Goal: Find specific page/section: Find specific page/section

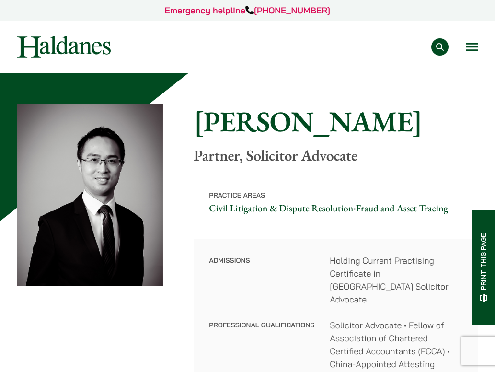
click at [472, 43] on button "Open menu" at bounding box center [471, 47] width 11 height 8
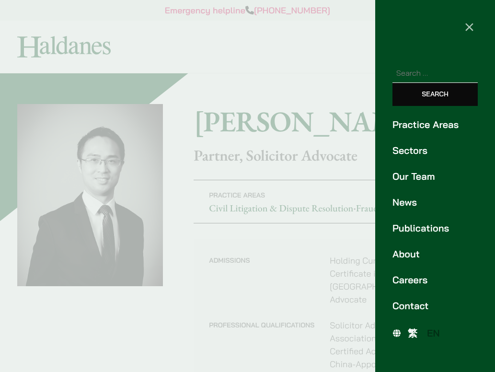
click at [411, 327] on span "繁" at bounding box center [412, 333] width 10 height 12
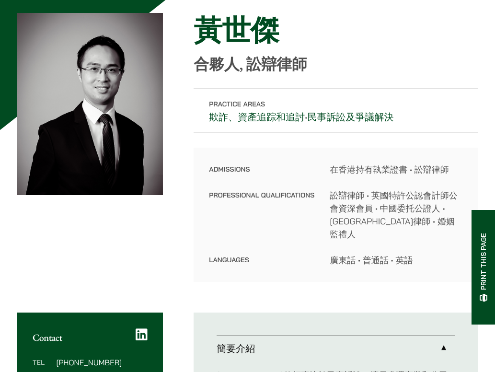
scroll to position [97, 0]
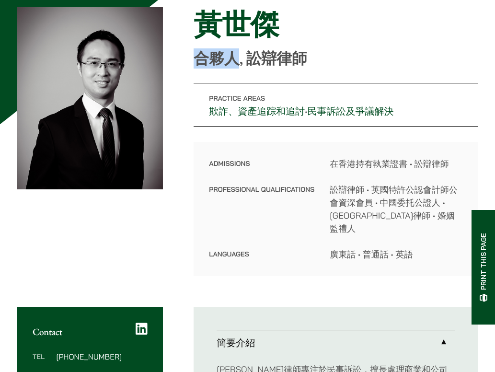
drag, startPoint x: 20, startPoint y: 226, endPoint x: 53, endPoint y: 224, distance: 33.1
click at [193, 68] on p "合夥人, 訟辯律師" at bounding box center [335, 58] width 284 height 18
click at [193, 42] on h1 "黃世傑" at bounding box center [335, 24] width 284 height 34
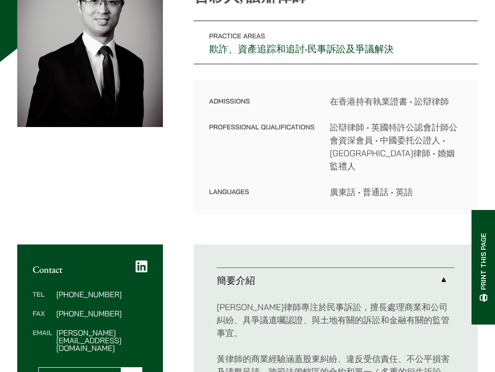
scroll to position [162, 0]
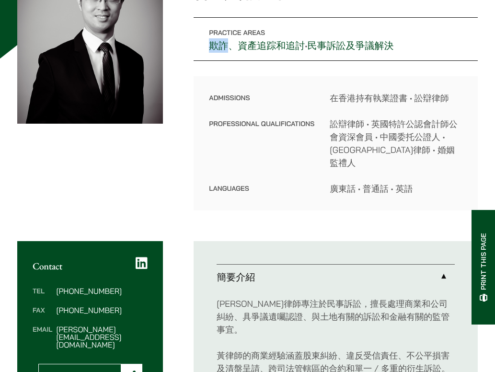
drag, startPoint x: 23, startPoint y: 208, endPoint x: 45, endPoint y: 208, distance: 22.0
click at [193, 61] on p "Practice Areas 欺詐、資產追踪和追討 • 民事訴訟及爭議解決" at bounding box center [335, 39] width 284 height 44
copy link "欺詐"
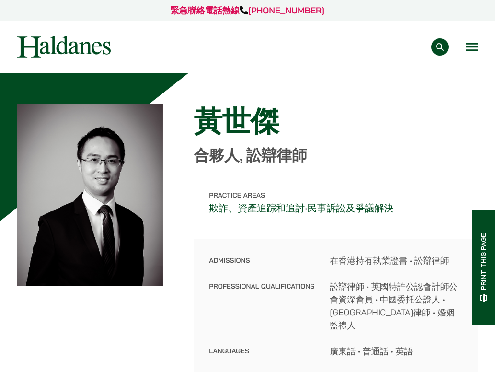
click at [477, 43] on button "Open menu" at bounding box center [471, 47] width 11 height 8
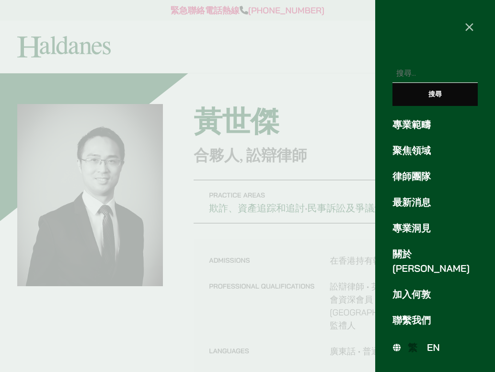
click at [428, 341] on span "EN" at bounding box center [433, 347] width 13 height 12
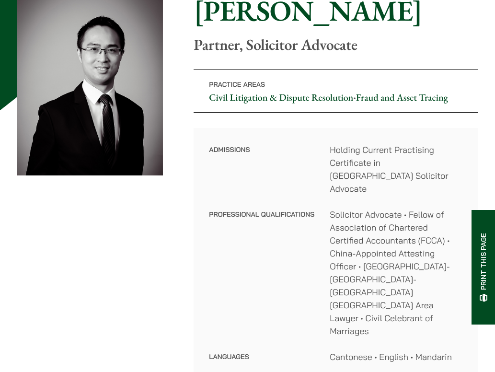
scroll to position [112, 0]
